Goal: Transaction & Acquisition: Book appointment/travel/reservation

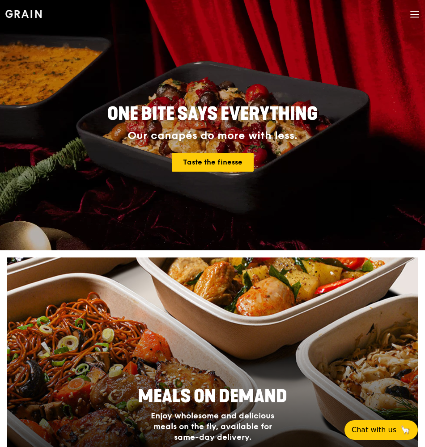
click at [418, 10] on icon at bounding box center [415, 14] width 10 height 10
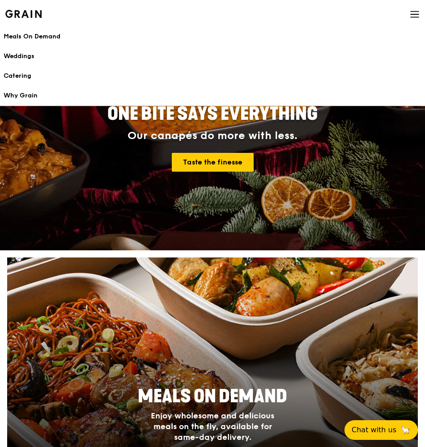
click at [36, 35] on div "Meals On Demand" at bounding box center [213, 36] width 418 height 9
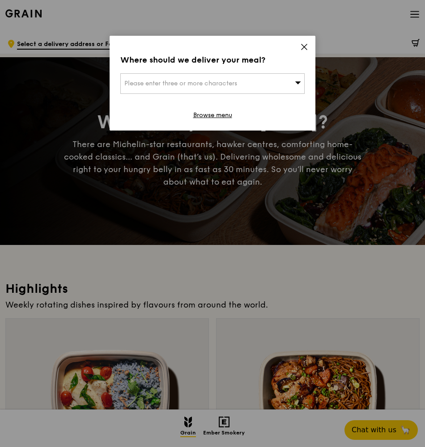
click at [305, 46] on icon at bounding box center [303, 46] width 5 height 5
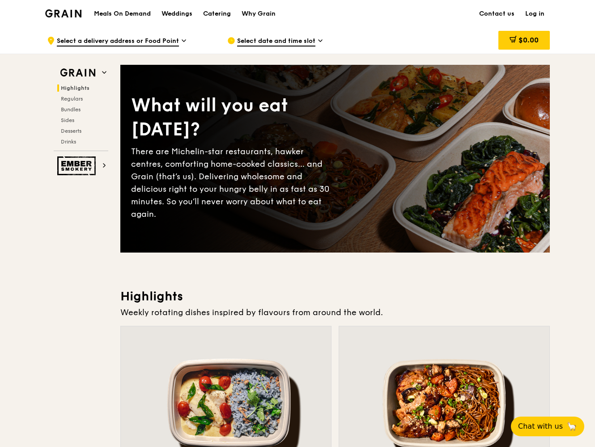
click at [141, 13] on h1 "Meals On Demand" at bounding box center [122, 13] width 57 height 9
click at [222, 13] on div "Catering" at bounding box center [217, 13] width 28 height 27
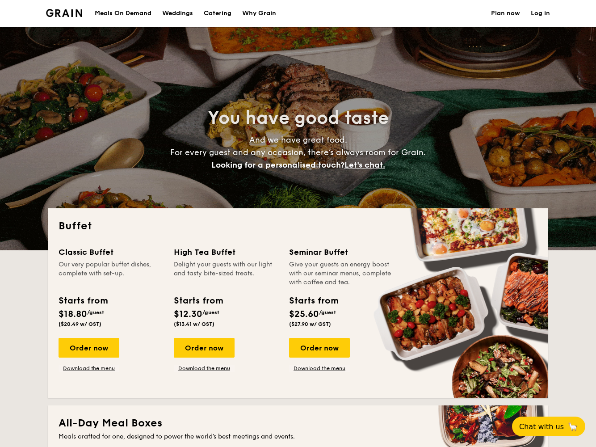
select select
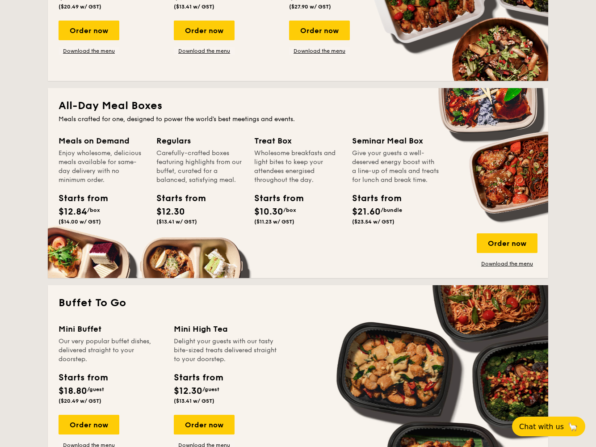
scroll to position [321, 0]
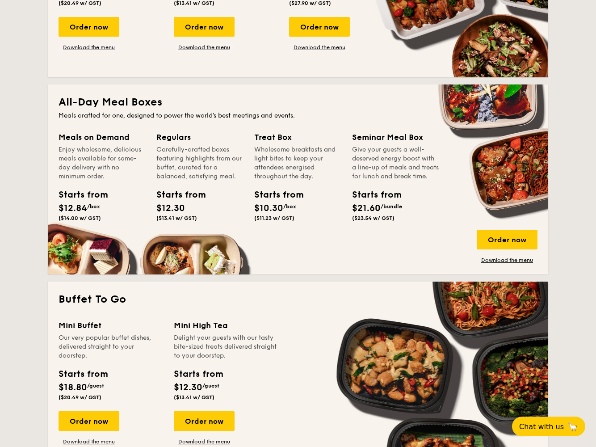
drag, startPoint x: 156, startPoint y: 139, endPoint x: 201, endPoint y: 138, distance: 45.6
click at [201, 139] on div "Meals on Demand Enjoy wholesome, delicious meals available for same-day deliver…" at bounding box center [298, 197] width 479 height 133
click at [168, 209] on span "$12.30" at bounding box center [170, 208] width 29 height 11
drag, startPoint x: 159, startPoint y: 209, endPoint x: 193, endPoint y: 208, distance: 34.4
click at [193, 209] on div "Starts from $12.30 ($13.41 w/ GST)" at bounding box center [176, 204] width 40 height 33
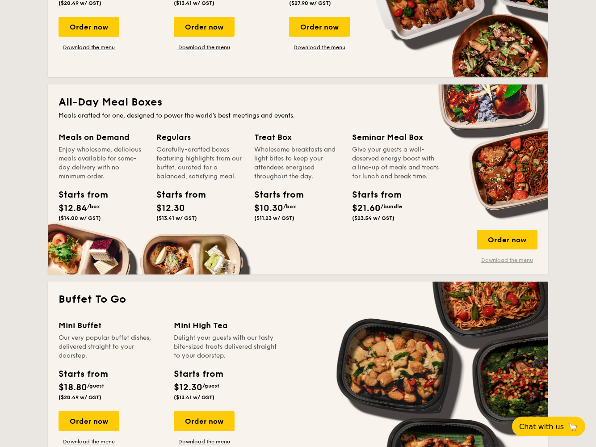
click at [504, 262] on link "Download the menu" at bounding box center [507, 260] width 61 height 7
click at [513, 235] on div "Order now" at bounding box center [507, 240] width 61 height 20
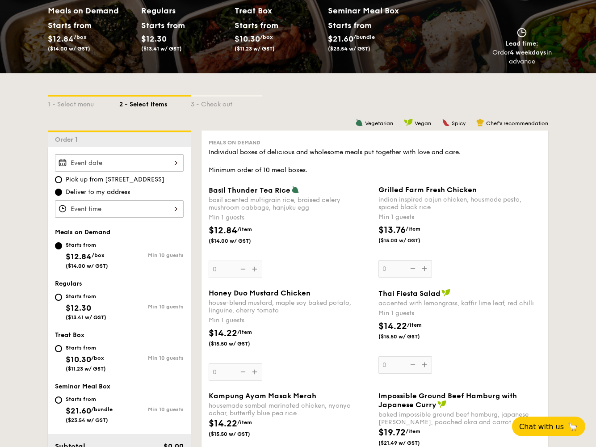
scroll to position [171, 0]
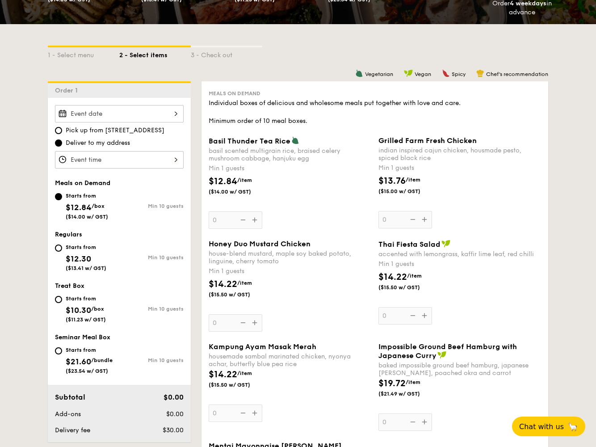
click at [73, 112] on div at bounding box center [119, 113] width 129 height 17
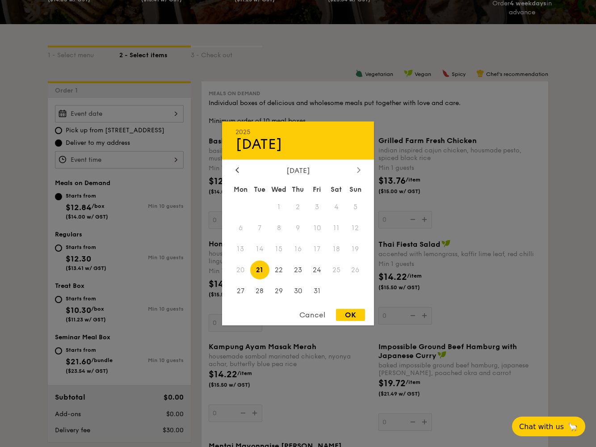
click at [356, 168] on div at bounding box center [359, 170] width 8 height 8
click at [338, 292] on span "29" at bounding box center [336, 290] width 19 height 19
click at [349, 310] on div "OK" at bounding box center [350, 315] width 29 height 12
type input "[DATE]"
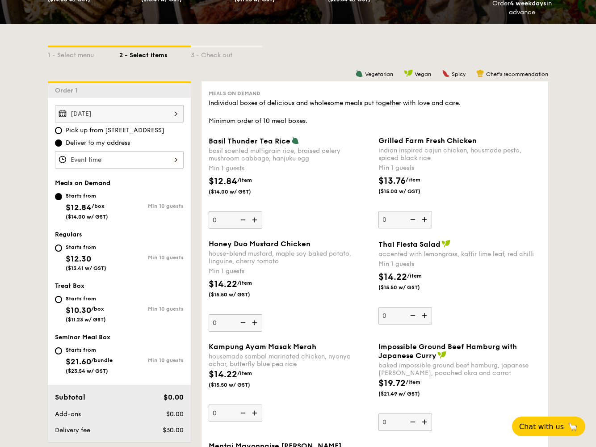
click at [70, 156] on div at bounding box center [119, 159] width 129 height 17
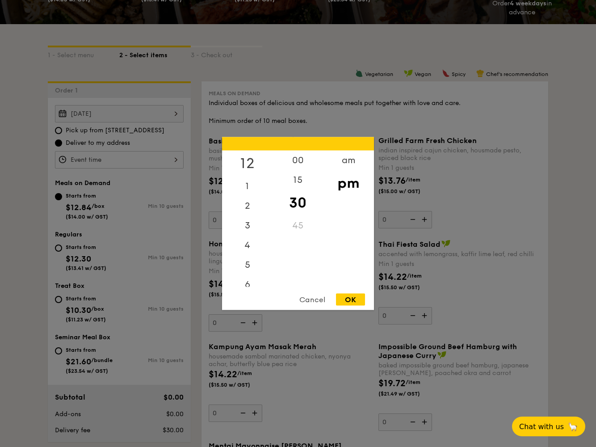
scroll to position [0, 0]
click at [247, 157] on div "12" at bounding box center [247, 164] width 51 height 26
click at [301, 157] on div "00" at bounding box center [298, 164] width 51 height 26
click at [354, 302] on div "OK" at bounding box center [350, 300] width 29 height 12
type input "12:00PM"
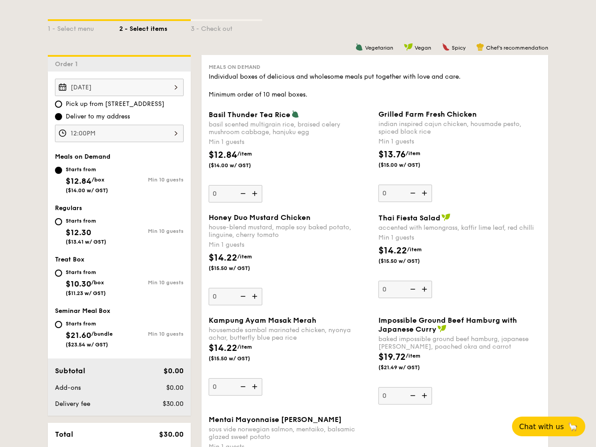
scroll to position [212, 0]
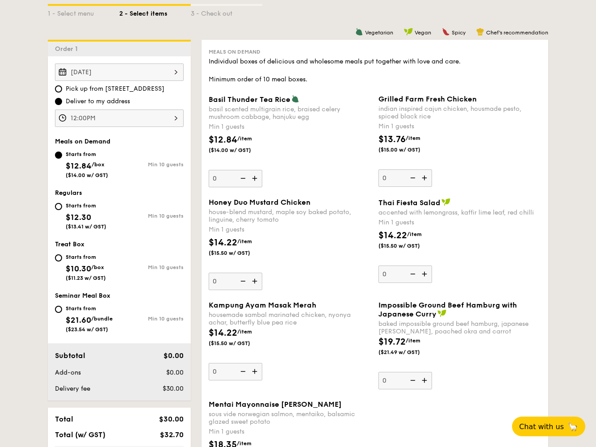
click at [54, 204] on div "Starts from $12.30 ($13.41 w/ GST) Min 10 guests" at bounding box center [119, 217] width 136 height 35
click at [59, 203] on input "Starts from $12.30 ($13.41 w/ GST) Min 10 guests" at bounding box center [58, 206] width 7 height 7
radio input "true"
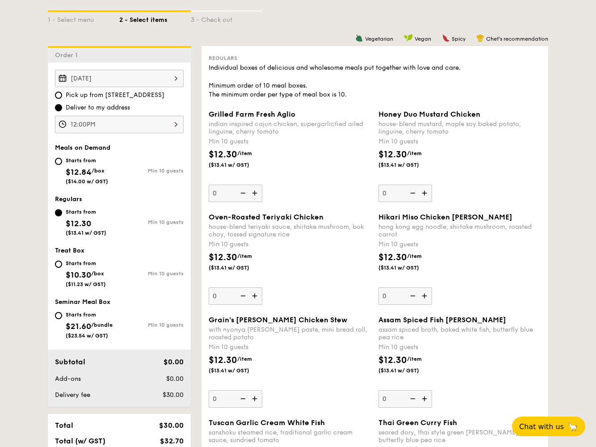
scroll to position [214, 0]
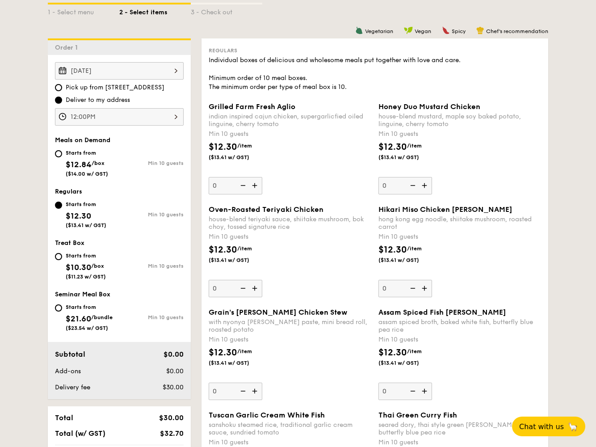
drag, startPoint x: 515, startPoint y: 154, endPoint x: 89, endPoint y: 165, distance: 425.4
click at [89, 165] on span "$12.84" at bounding box center [79, 165] width 26 height 10
click at [62, 157] on input "Starts from $12.84 /box ($14.00 w/ GST) Min 10 guests" at bounding box center [58, 153] width 7 height 7
radio input "true"
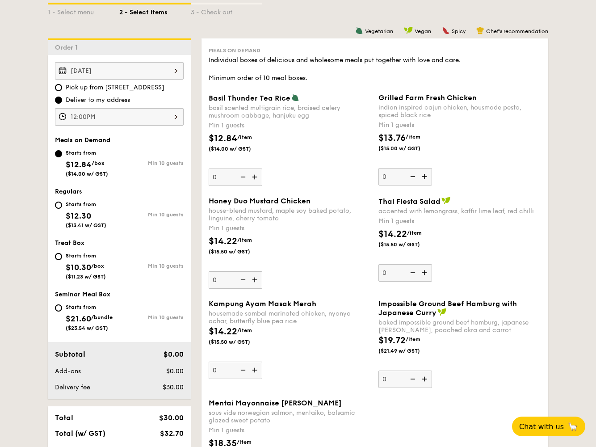
click at [74, 211] on div "Starts from $12.30 ($13.41 w/ GST)" at bounding box center [86, 214] width 41 height 30
click at [62, 209] on input "Starts from $12.30 ($13.41 w/ GST) Min 10 guests" at bounding box center [58, 205] width 7 height 7
radio input "true"
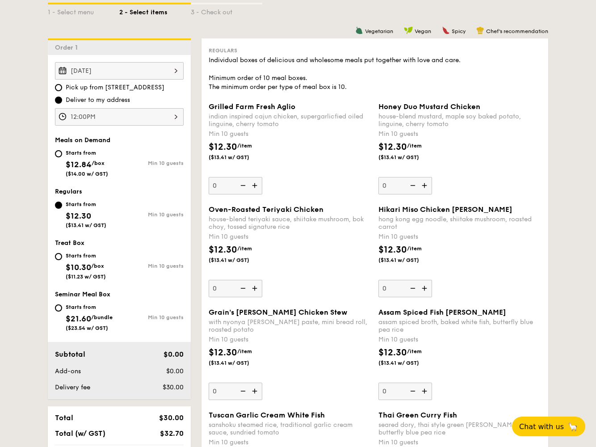
click at [85, 152] on div "Starts from" at bounding box center [87, 152] width 42 height 7
click at [62, 152] on input "Starts from $12.84 /box ($14.00 w/ GST) Min 10 guests" at bounding box center [58, 153] width 7 height 7
radio input "true"
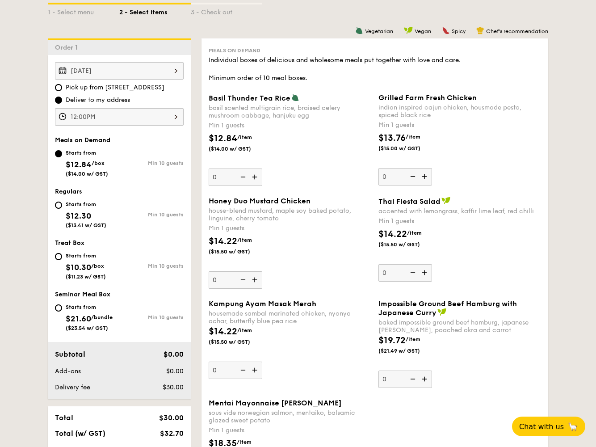
click at [67, 207] on div "Starts from" at bounding box center [86, 204] width 41 height 7
click at [62, 207] on input "Starts from $12.30 ($13.41 w/ GST) Min 10 guests" at bounding box center [58, 205] width 7 height 7
radio input "true"
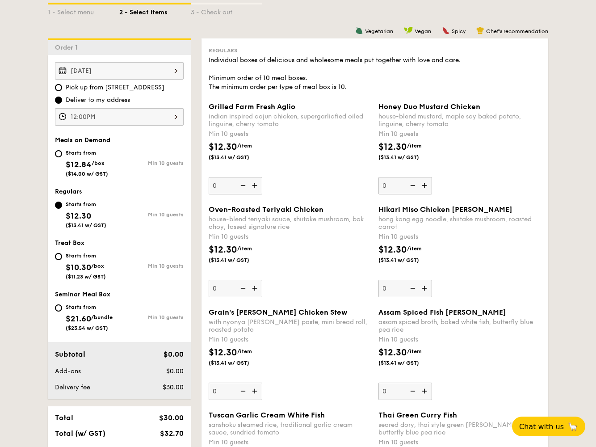
click at [76, 163] on span "$12.84" at bounding box center [79, 165] width 26 height 10
click at [62, 157] on input "Starts from $12.84 /box ($14.00 w/ GST) Min 10 guests" at bounding box center [58, 153] width 7 height 7
radio input "true"
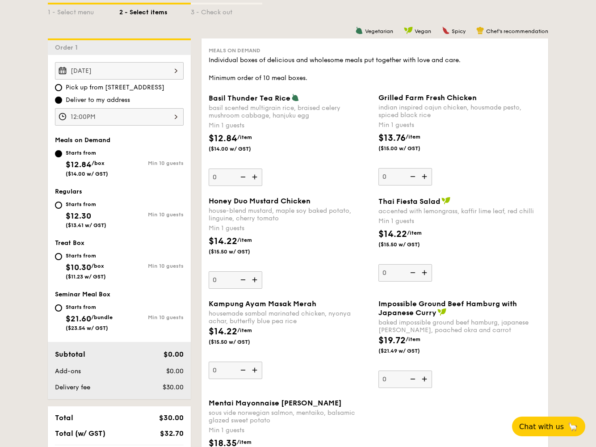
click at [75, 211] on span "$12.30" at bounding box center [78, 216] width 25 height 10
click at [62, 209] on input "Starts from $12.30 ($13.41 w/ GST) Min 10 guests" at bounding box center [58, 205] width 7 height 7
radio input "true"
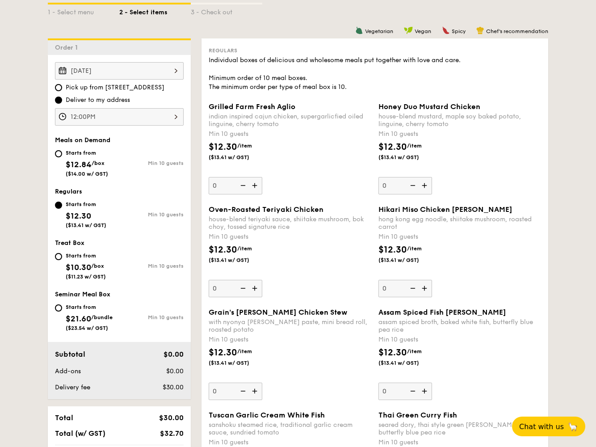
click at [72, 156] on div "Starts from" at bounding box center [87, 152] width 42 height 7
click at [62, 156] on input "Starts from $12.84 /box ($14.00 w/ GST) Min 10 guests" at bounding box center [58, 153] width 7 height 7
radio input "true"
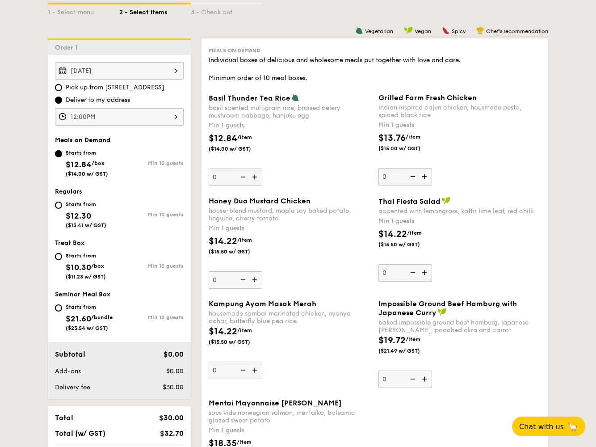
click at [427, 179] on img at bounding box center [425, 176] width 13 height 17
click at [427, 179] on input "0" at bounding box center [406, 176] width 54 height 17
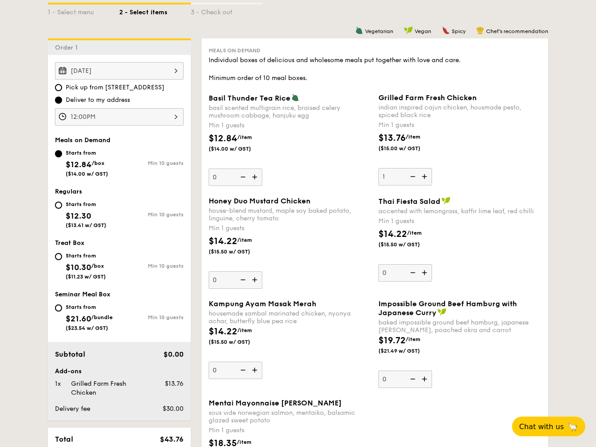
click at [418, 176] on img at bounding box center [412, 176] width 13 height 17
click at [418, 176] on input "1" at bounding box center [406, 176] width 54 height 17
type input "0"
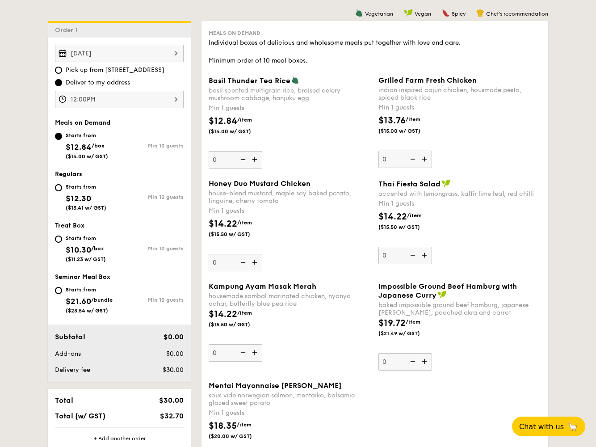
scroll to position [242, 0]
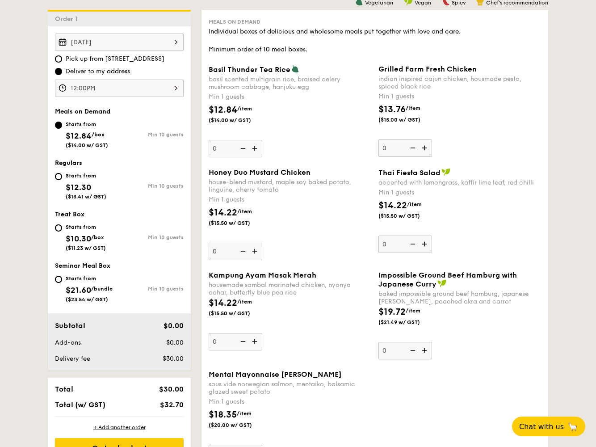
click at [77, 185] on span "$12.30" at bounding box center [78, 187] width 25 height 10
click at [62, 180] on input "Starts from $12.30 ($13.41 w/ GST) Min 10 guests" at bounding box center [58, 176] width 7 height 7
radio input "true"
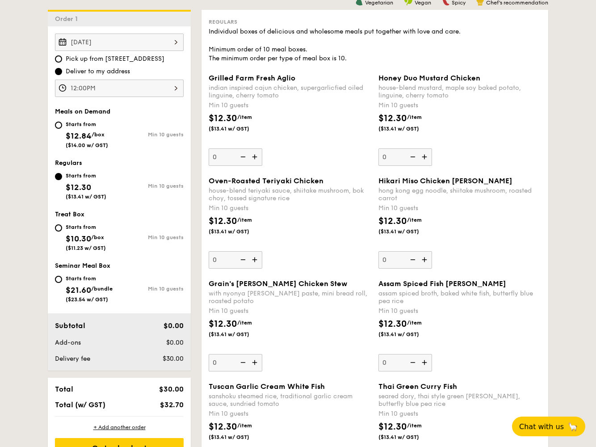
click at [251, 155] on img at bounding box center [255, 156] width 13 height 17
click at [251, 155] on input "0" at bounding box center [236, 156] width 54 height 17
type input "10"
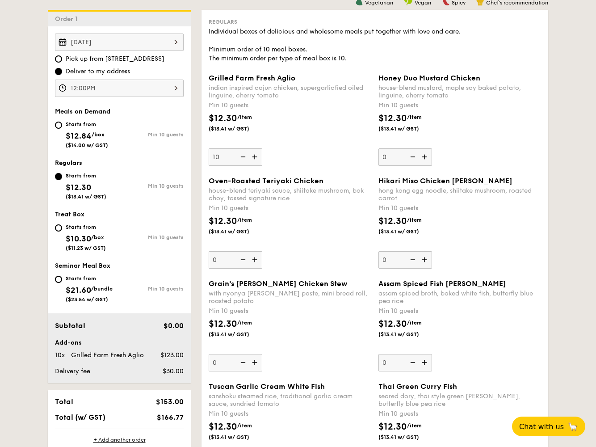
click at [254, 260] on img at bounding box center [255, 259] width 13 height 17
click at [254, 260] on input "0" at bounding box center [236, 259] width 54 height 17
type input "10"
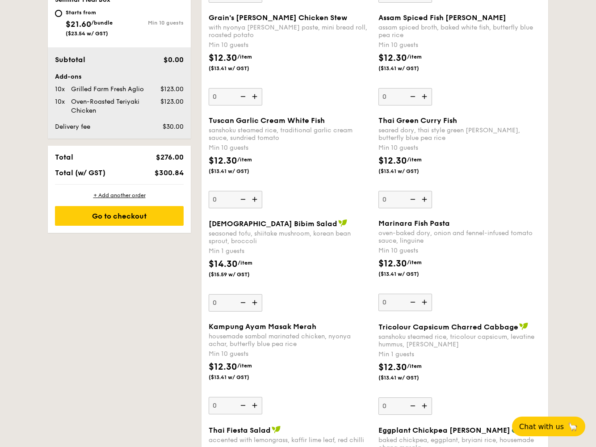
scroll to position [514, 0]
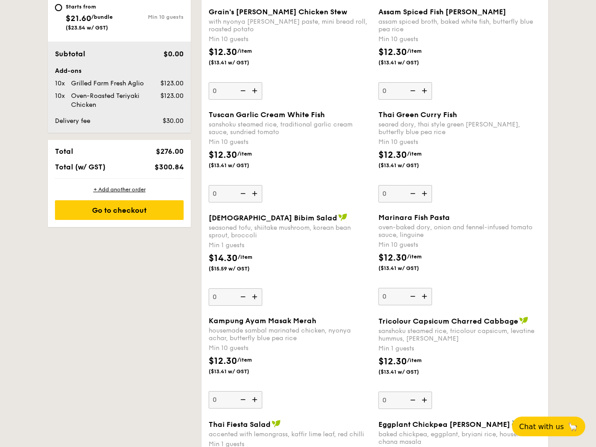
click at [254, 194] on img at bounding box center [255, 193] width 13 height 17
click at [254, 194] on input "0" at bounding box center [236, 193] width 54 height 17
type input "10"
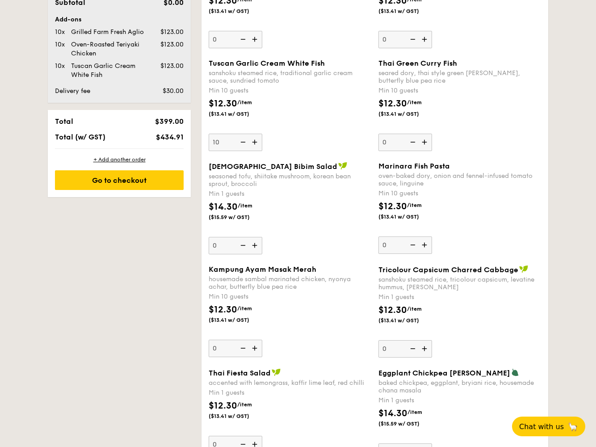
scroll to position [581, 0]
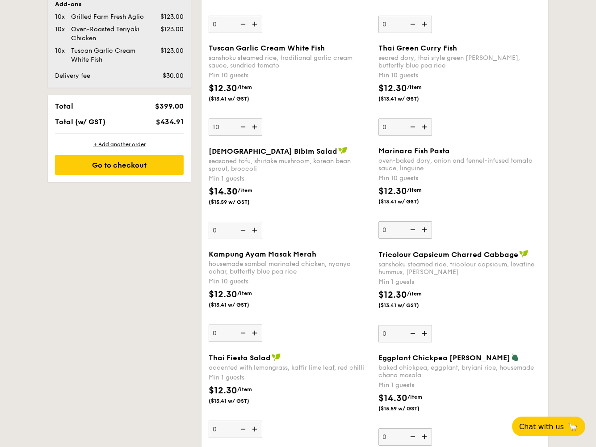
click at [426, 227] on img at bounding box center [425, 229] width 13 height 17
click at [426, 227] on input "0" at bounding box center [406, 229] width 54 height 17
type input "10"
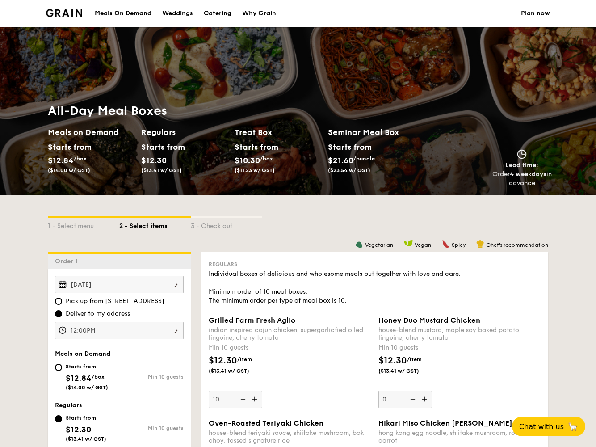
scroll to position [0, 0]
click at [224, 14] on div "Catering" at bounding box center [218, 13] width 28 height 27
select select
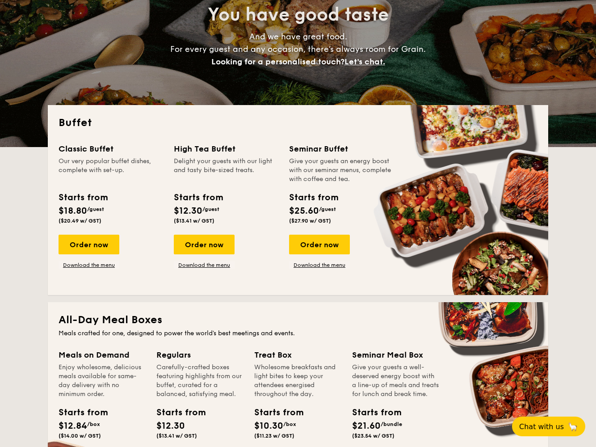
scroll to position [109, 0]
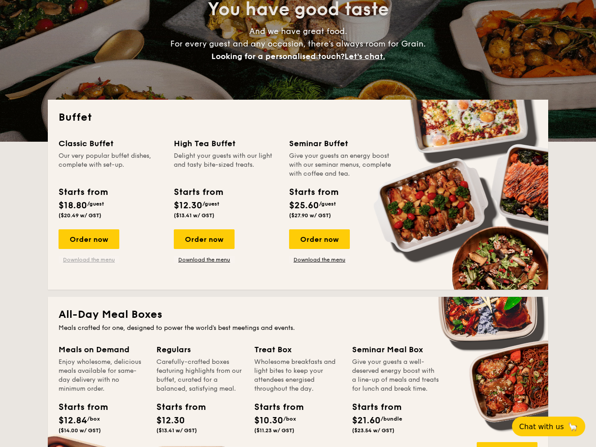
click at [87, 259] on link "Download the menu" at bounding box center [89, 259] width 61 height 7
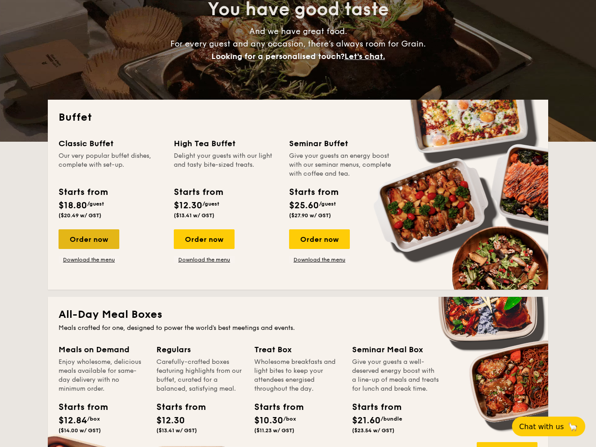
click at [90, 241] on div "Order now" at bounding box center [89, 239] width 61 height 20
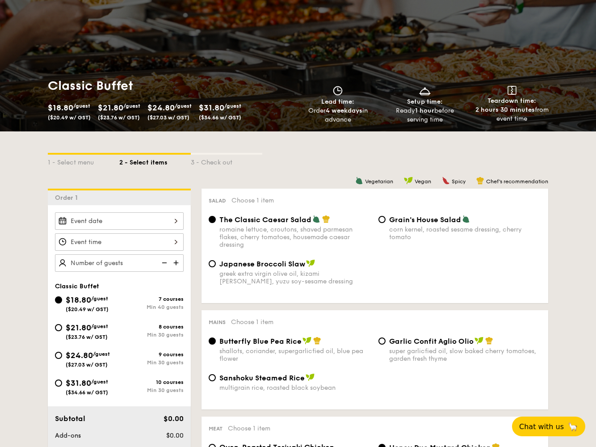
scroll to position [70, 0]
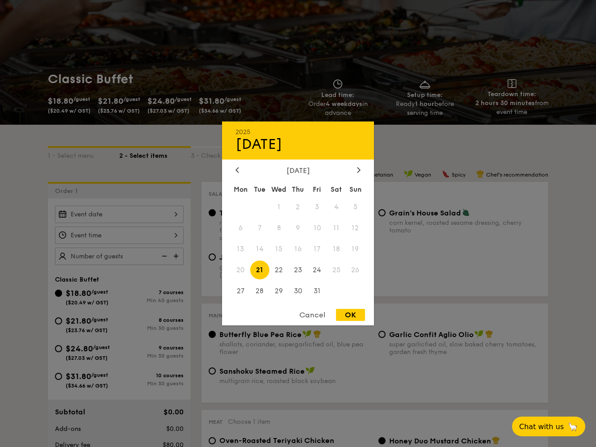
click at [176, 212] on div "2025 Oct [DATE] Tue Wed Thu Fri Sat Sun 1 2 3 4 5 6 7 8 9 10 11 12 13 14 15 16 …" at bounding box center [119, 214] width 129 height 17
click at [359, 169] on icon at bounding box center [359, 170] width 4 height 6
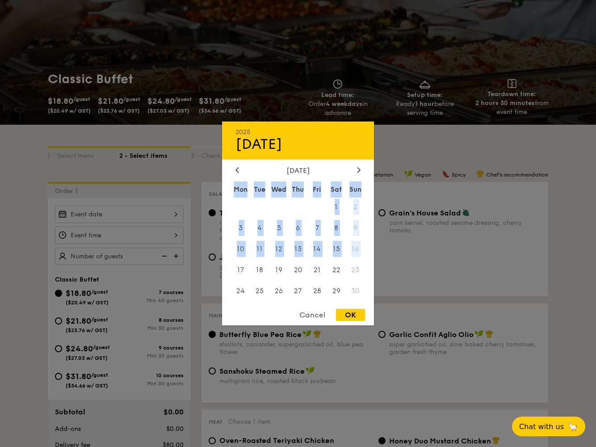
drag, startPoint x: 359, startPoint y: 169, endPoint x: 348, endPoint y: 254, distance: 85.6
click at [348, 254] on div "[DATE] Mon Tue Wed Thu Fri Sat Sun 1 2 3 4 5 6 7 8 9 10 11 12 13 14 15 16 17 18…" at bounding box center [298, 234] width 152 height 136
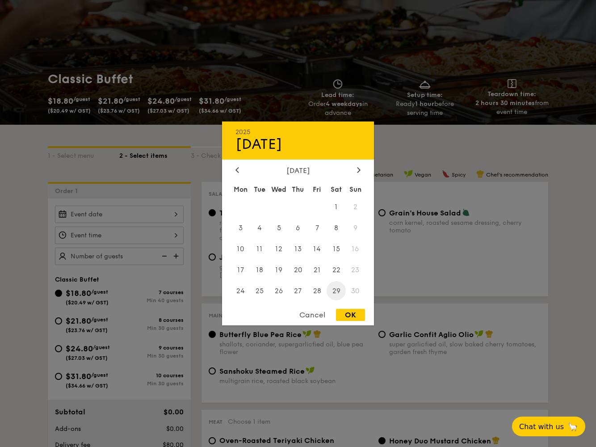
click at [336, 292] on span "29" at bounding box center [336, 290] width 19 height 19
click at [352, 314] on div "OK" at bounding box center [350, 315] width 29 height 12
type input "[DATE]"
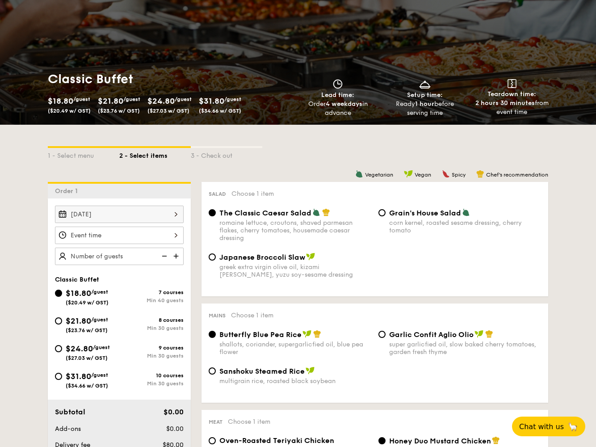
click at [171, 236] on div at bounding box center [119, 235] width 129 height 17
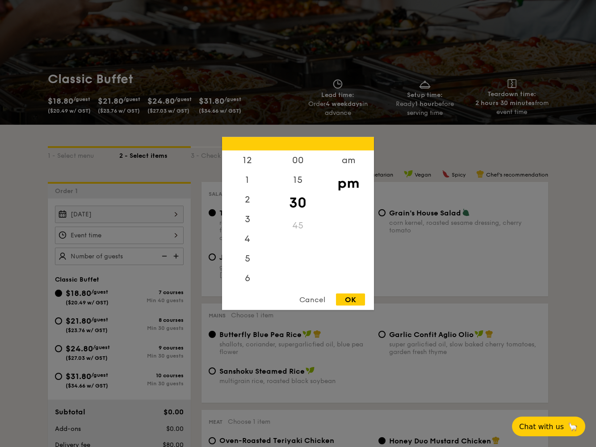
scroll to position [39, 0]
click at [349, 163] on div "am" at bounding box center [348, 164] width 51 height 26
click at [248, 281] on div "11" at bounding box center [247, 280] width 51 height 26
click at [300, 222] on div "45" at bounding box center [298, 229] width 51 height 26
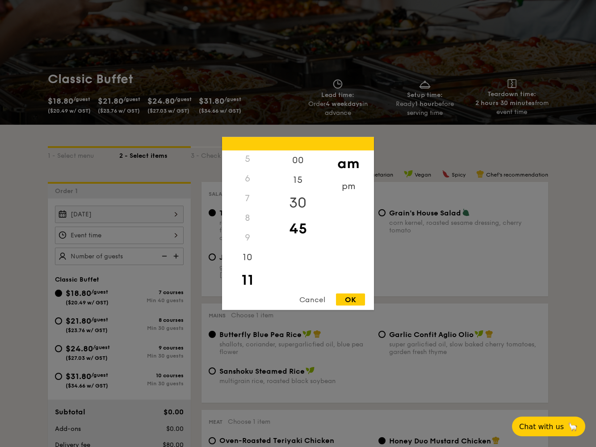
click at [296, 200] on div "30" at bounding box center [298, 203] width 51 height 26
click at [352, 306] on div "Cancel OK" at bounding box center [298, 302] width 152 height 17
click at [352, 304] on div "OK" at bounding box center [350, 300] width 29 height 12
type input "11:30AM"
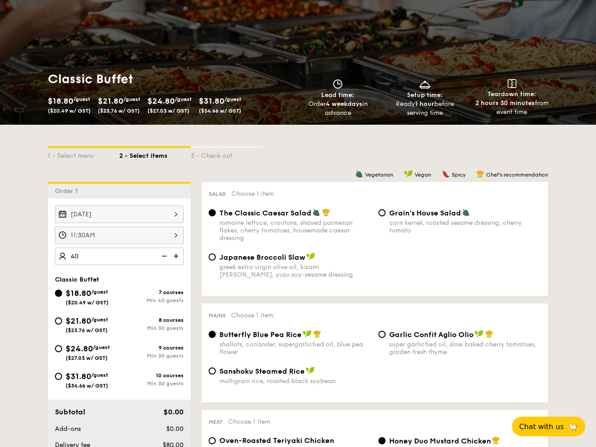
type input "40 guests"
click at [102, 322] on span "/guest" at bounding box center [99, 320] width 17 height 6
click at [62, 322] on input "$21.80 /guest ($23.76 w/ GST) 8 courses Min 30 guests" at bounding box center [58, 320] width 7 height 7
radio input "true"
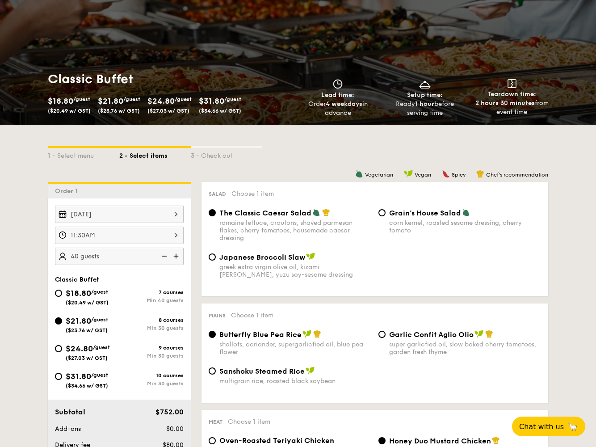
radio input "true"
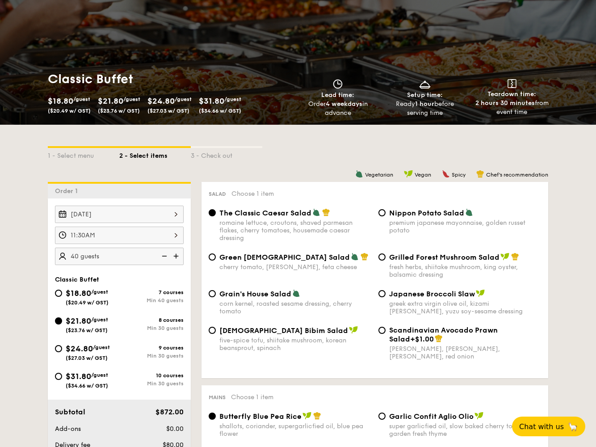
click at [93, 351] on span "$24.80" at bounding box center [79, 349] width 27 height 10
click at [62, 351] on input "$24.80 /guest ($27.03 w/ GST) 9 courses Min 30 guests" at bounding box center [58, 348] width 7 height 7
radio input "true"
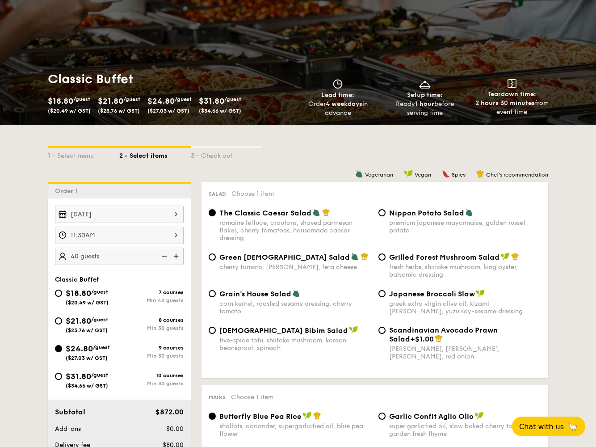
radio input "true"
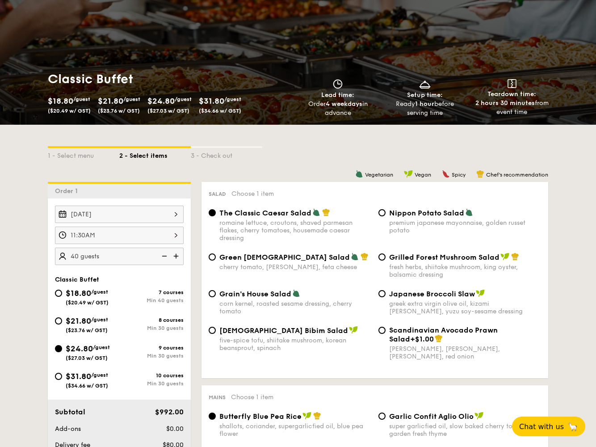
click at [64, 318] on div "$21.80 /guest ($23.76 w/ GST)" at bounding box center [87, 324] width 64 height 19
click at [62, 318] on input "$21.80 /guest ($23.76 w/ GST) 8 courses Min 30 guests" at bounding box center [58, 320] width 7 height 7
radio input "true"
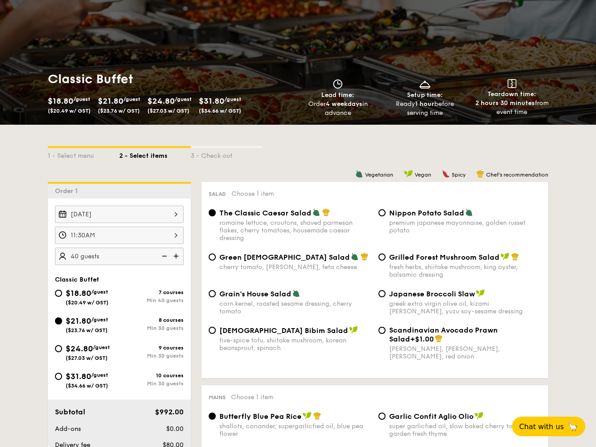
radio input "true"
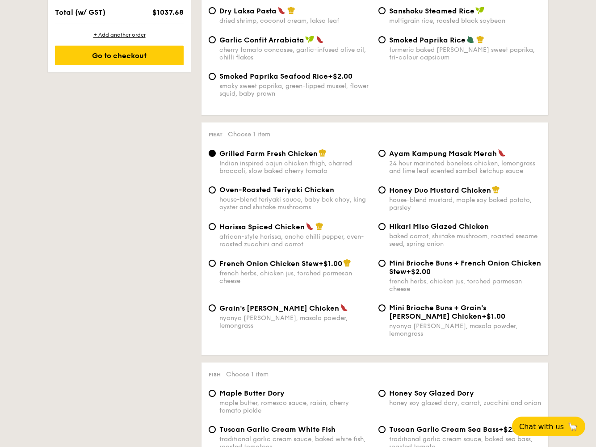
scroll to position [550, 0]
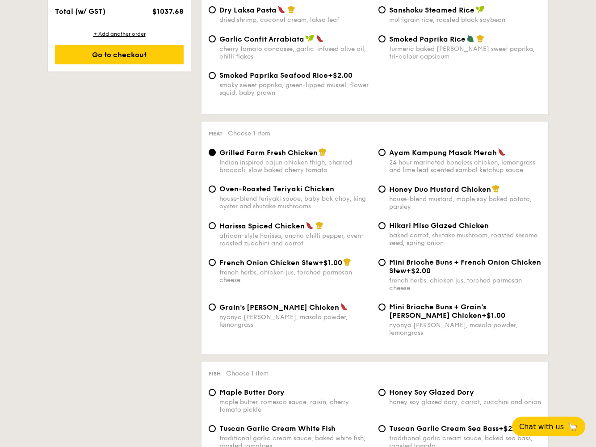
click at [415, 189] on span "Honey Duo Mustard Chicken" at bounding box center [440, 189] width 102 height 8
click at [386, 189] on input "Honey Duo Mustard Chicken house-blend mustard, maple soy baked potato, parsley" at bounding box center [382, 189] width 7 height 7
radio input "true"
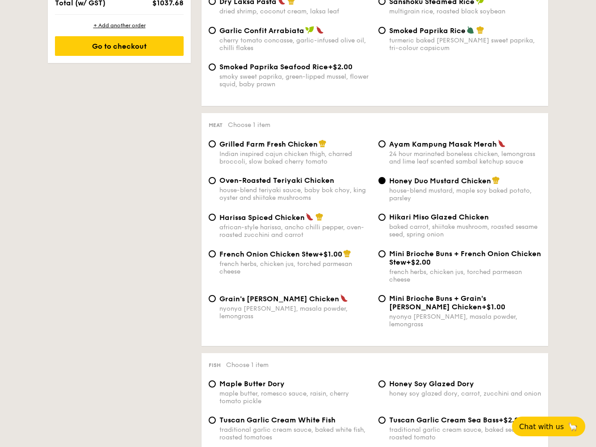
scroll to position [568, 0]
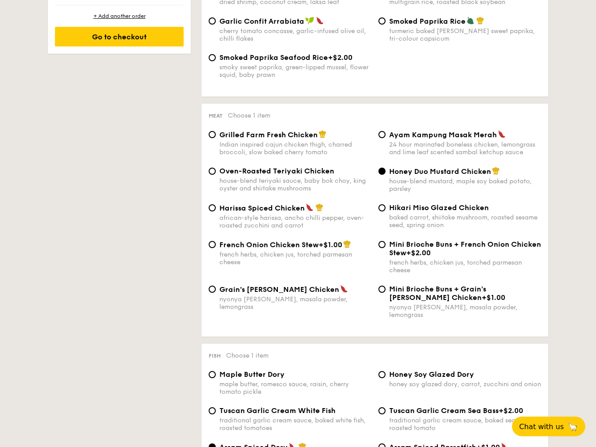
click at [482, 298] on span "+$1.00" at bounding box center [494, 297] width 24 height 8
click at [386, 293] on input "Mini Brioche Buns + Grain's [PERSON_NAME] Chicken +$1.00 nyonya [PERSON_NAME], …" at bounding box center [382, 289] width 7 height 7
radio input "true"
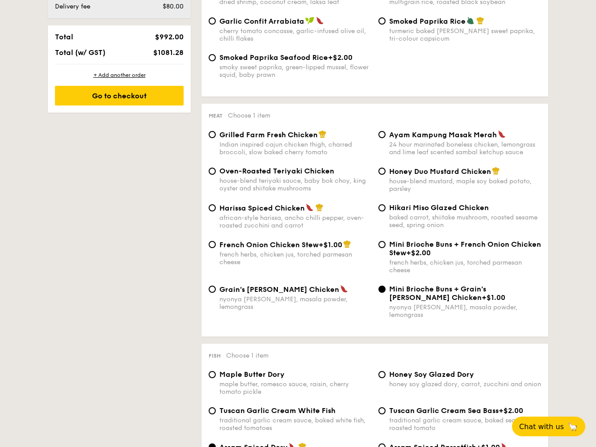
click at [265, 208] on span "Harissa Spiced Chicken" at bounding box center [262, 208] width 85 height 8
click at [216, 208] on input "Harissa Spiced Chicken african-style harissa, ancho chilli pepper, oven-roasted…" at bounding box center [212, 207] width 7 height 7
radio input "true"
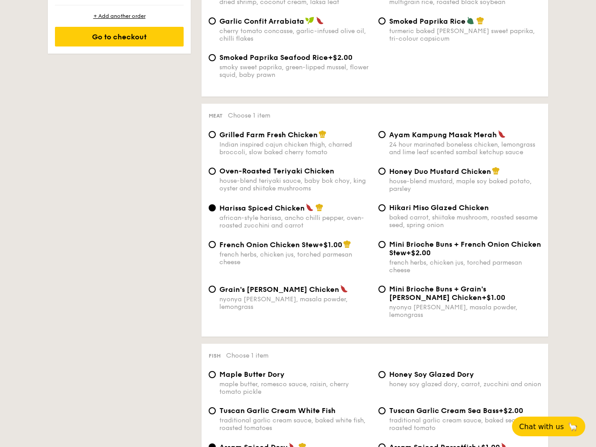
click at [266, 266] on div "French Onion Chicken Stew +$1.00 french herbs, chicken jus, torched parmesan ch…" at bounding box center [375, 262] width 340 height 45
click at [320, 238] on div "Harissa Spiced Chicken african-style harissa, ancho chilli pepper, oven-roasted…" at bounding box center [375, 221] width 340 height 37
click at [402, 186] on div "house-blend mustard, maple soy baked potato, parsley" at bounding box center [465, 185] width 152 height 15
click at [386, 175] on input "Honey Duo Mustard Chicken house-blend mustard, maple soy baked potato, parsley" at bounding box center [382, 171] width 7 height 7
radio input "true"
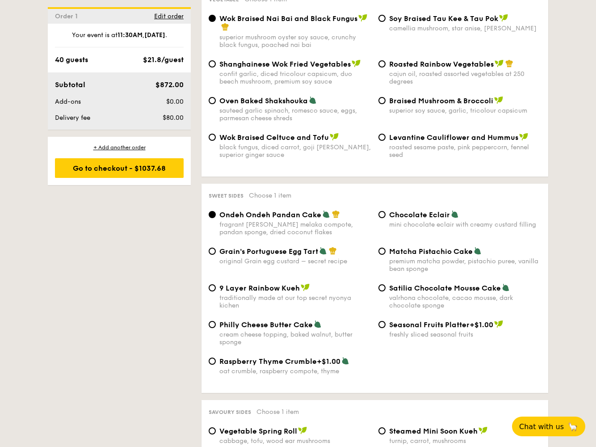
scroll to position [1176, 0]
